Goal: Information Seeking & Learning: Learn about a topic

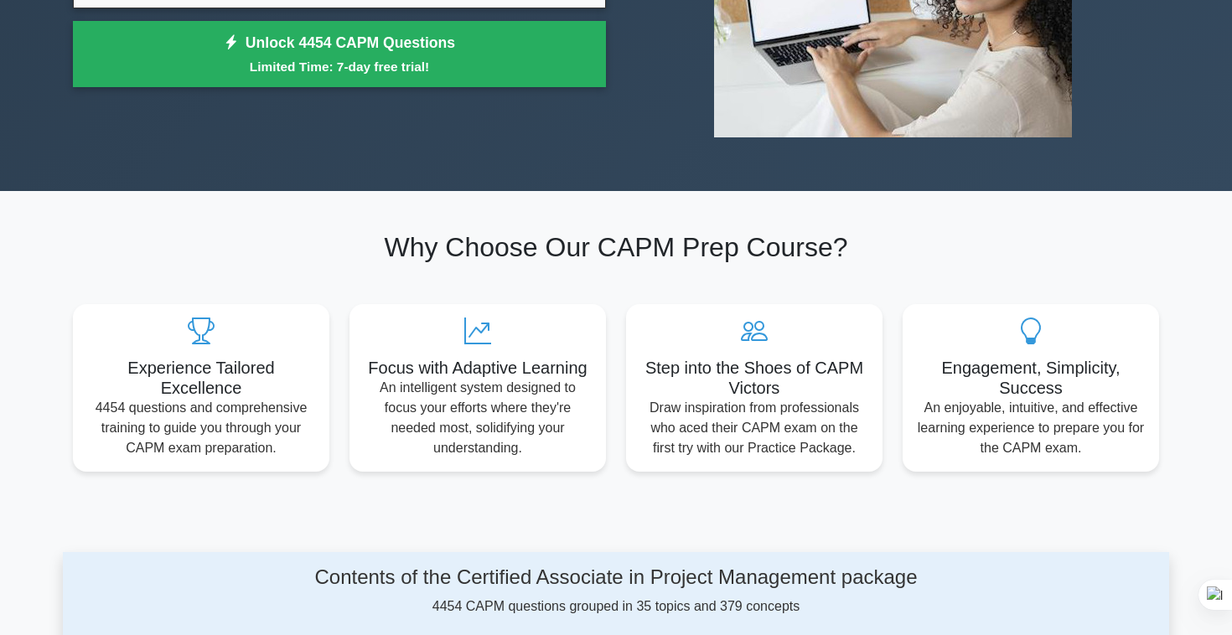
scroll to position [258, 0]
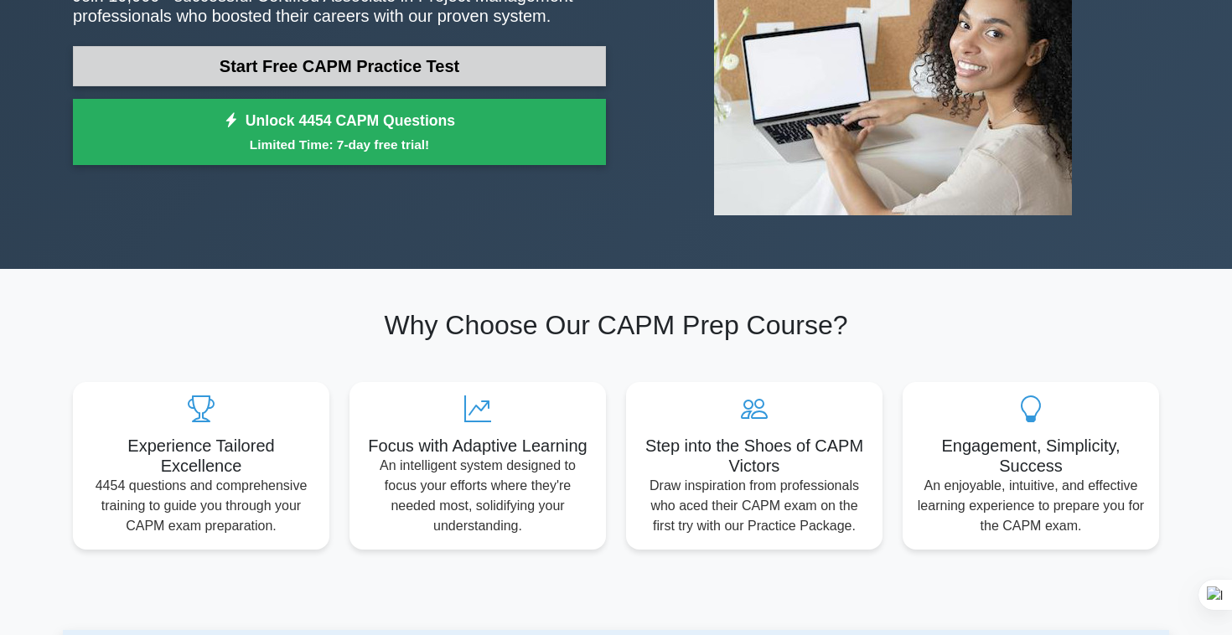
click at [405, 71] on link "Start Free CAPM Practice Test" at bounding box center [339, 66] width 533 height 40
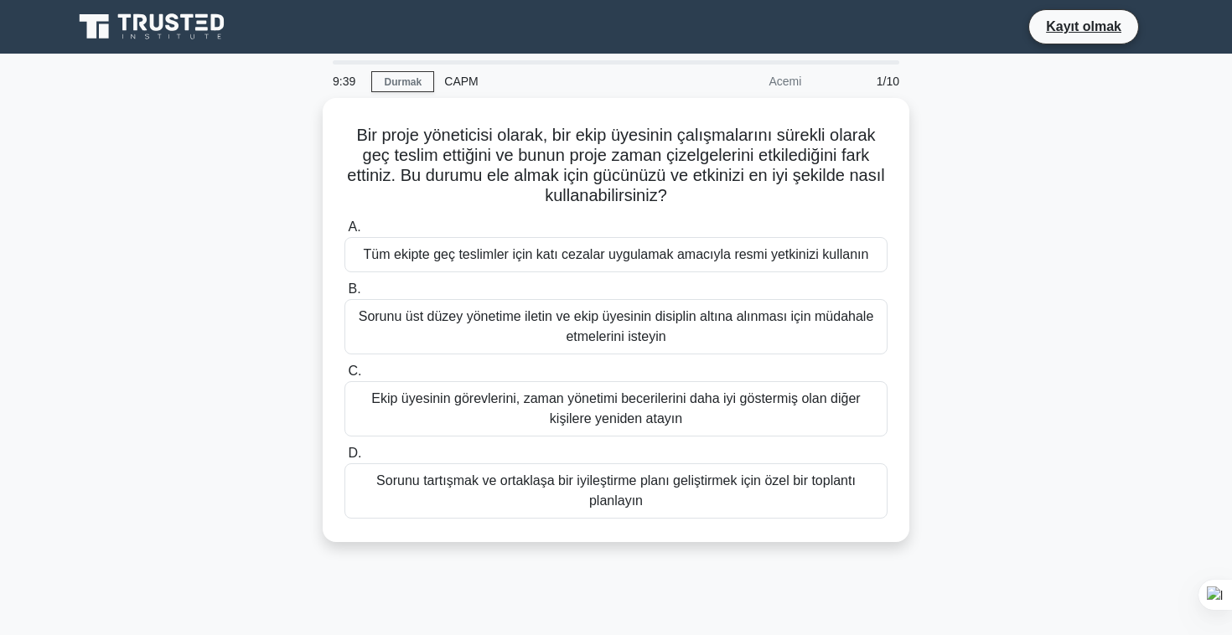
click at [1084, 248] on div "Bir proje yöneticisi olarak, bir ekip üyesinin çalışmalarını sürekli olarak geç…" at bounding box center [616, 330] width 1106 height 464
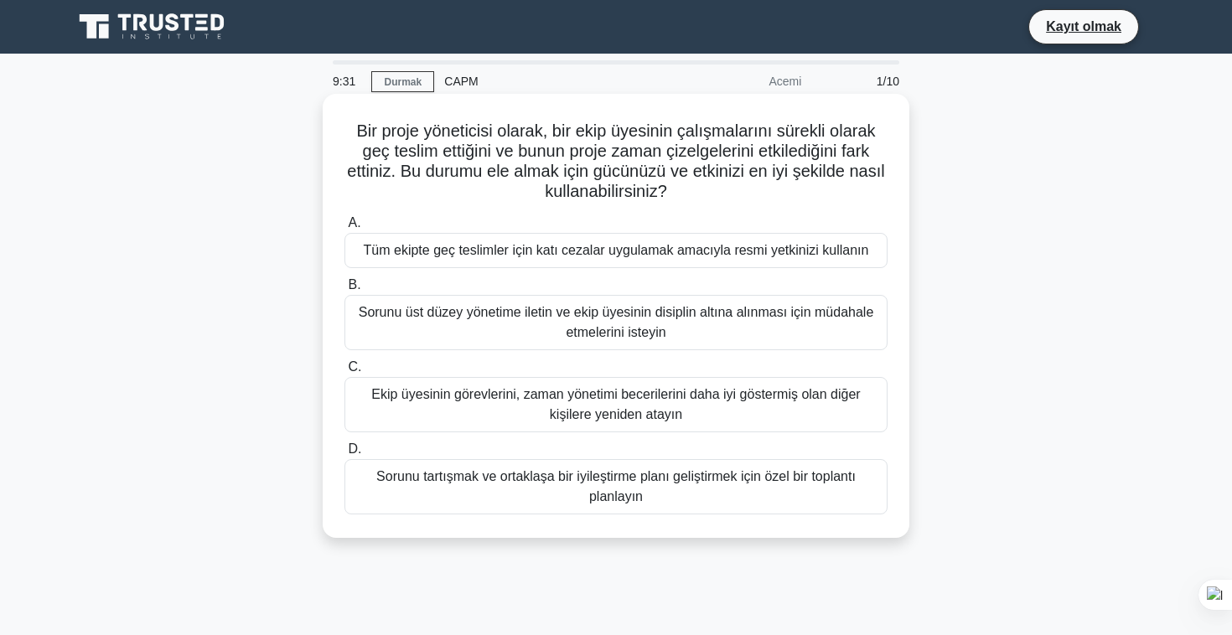
click at [606, 483] on font "Sorunu tartışmak ve ortaklaşa bir iyileştirme planı geliştirmek için özel bir t…" at bounding box center [615, 486] width 479 height 34
click at [344, 455] on input "D. Sorunu tartışmak ve ortaklaşa bir iyileştirme planı geliştirmek için özel bi…" at bounding box center [344, 449] width 0 height 11
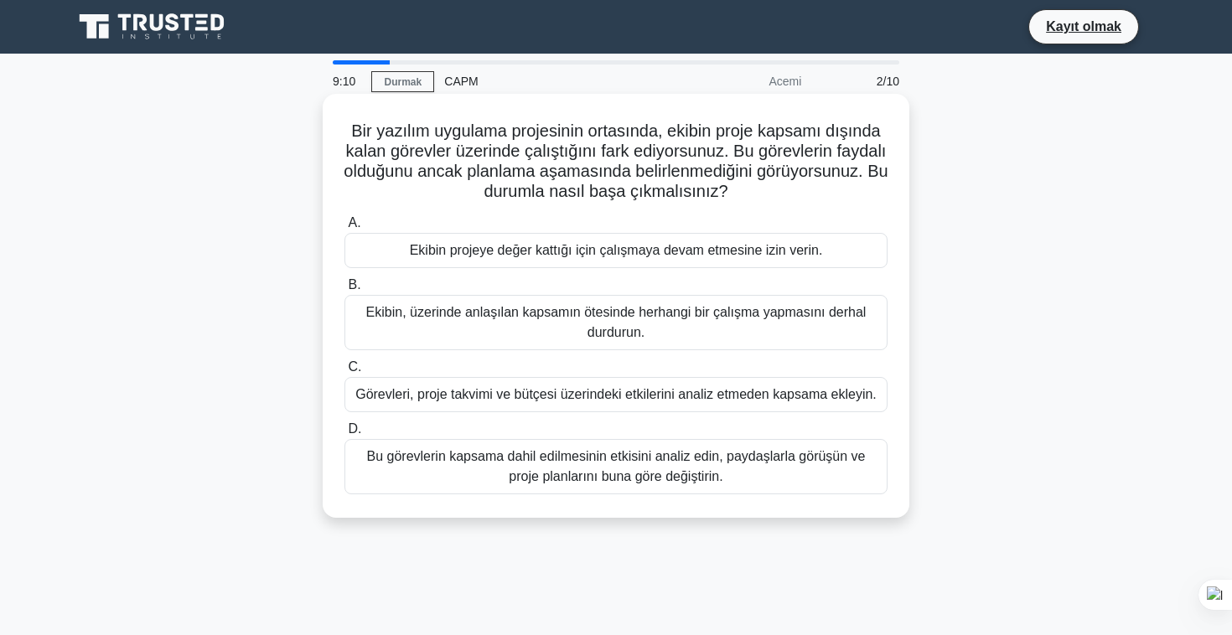
click at [622, 481] on font "Bu görevlerin kapsama dahil edilmesinin etkisini analiz edin, paydaşlarla görüş…" at bounding box center [616, 466] width 499 height 34
click at [344, 435] on input "D. Bu görevlerin kapsama dahil edilmesinin etkisini analiz edin, paydaşlarla gö…" at bounding box center [344, 429] width 0 height 11
